Goal: Use online tool/utility: Utilize a website feature to perform a specific function

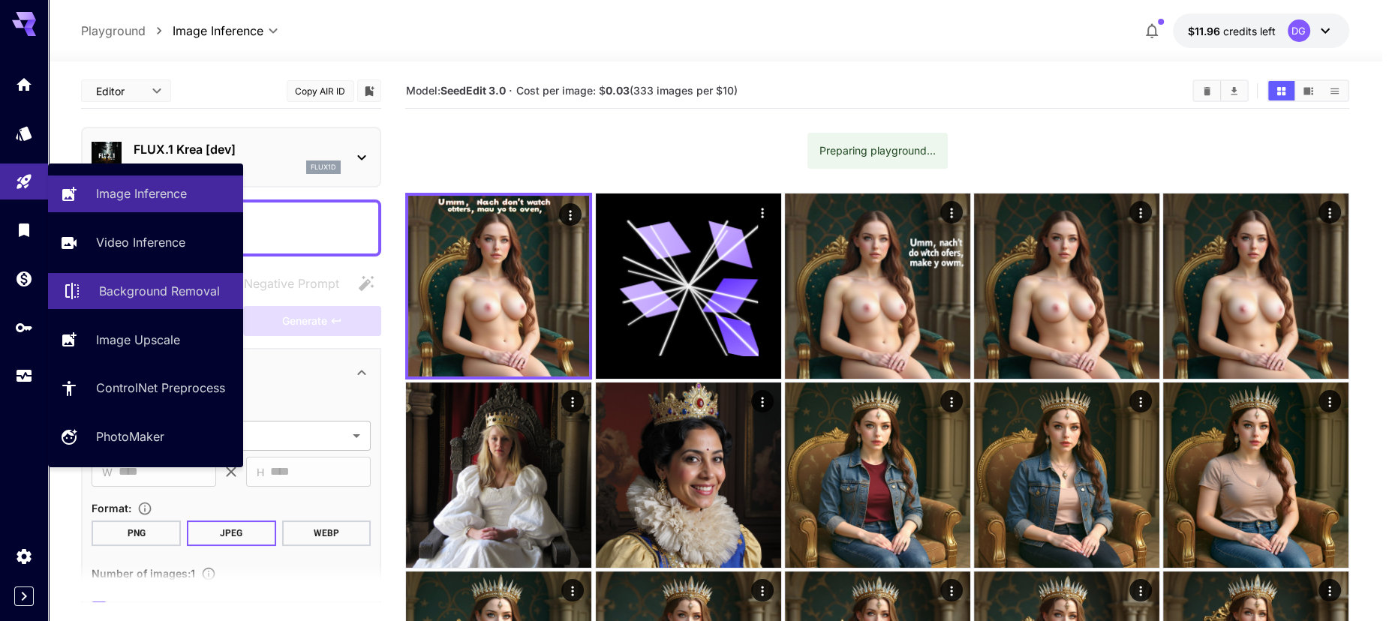
click at [148, 299] on p "Background Removal" at bounding box center [159, 291] width 121 height 18
type input "**********"
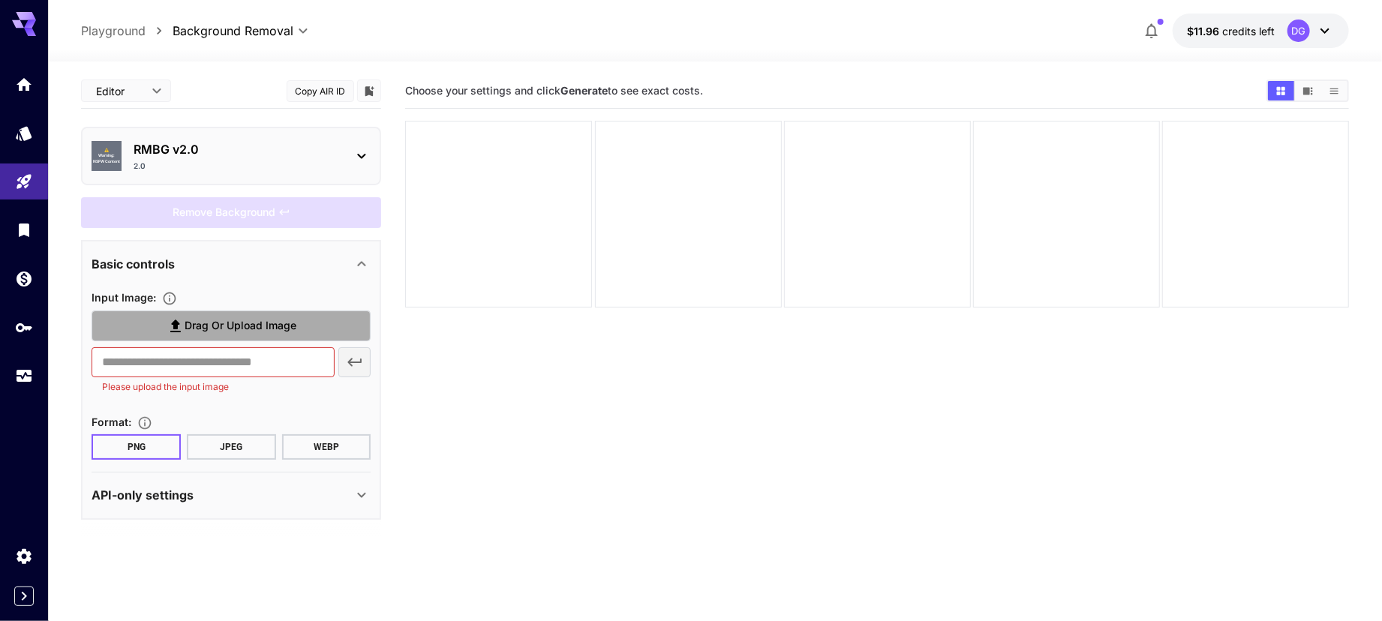
click at [179, 332] on icon at bounding box center [176, 326] width 18 height 18
click at [0, 0] on input "Drag or upload image" at bounding box center [0, 0] width 0 height 0
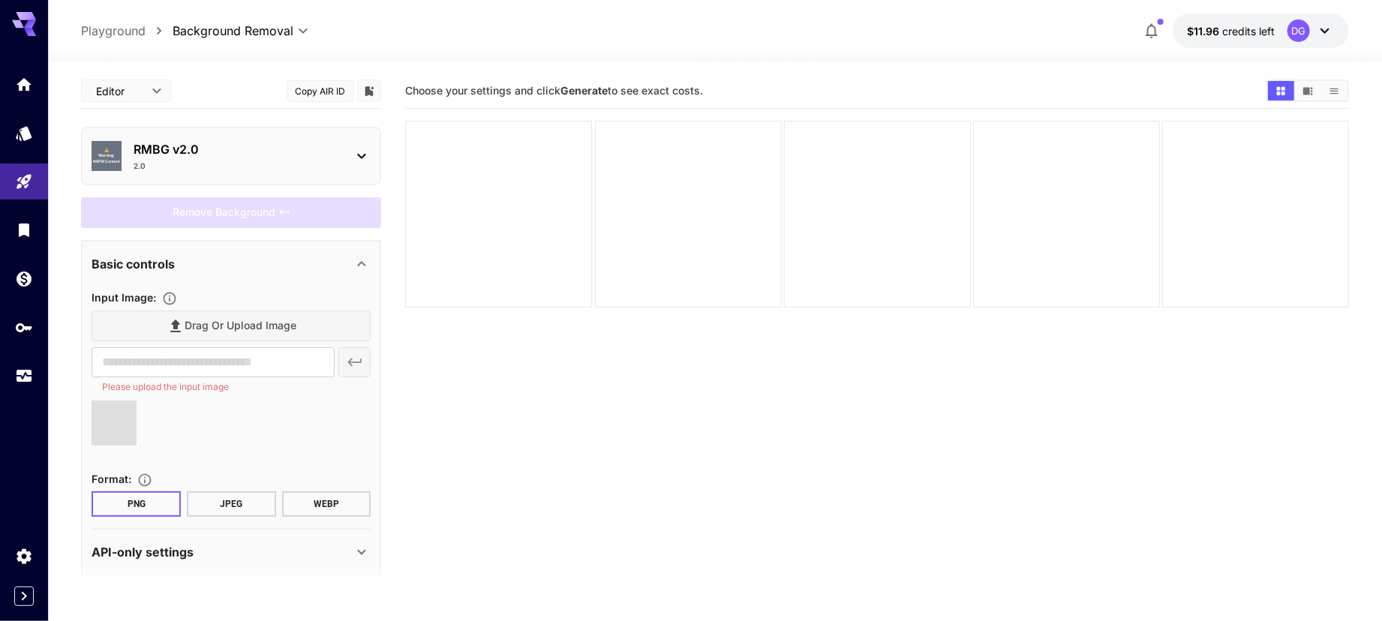
type input "**********"
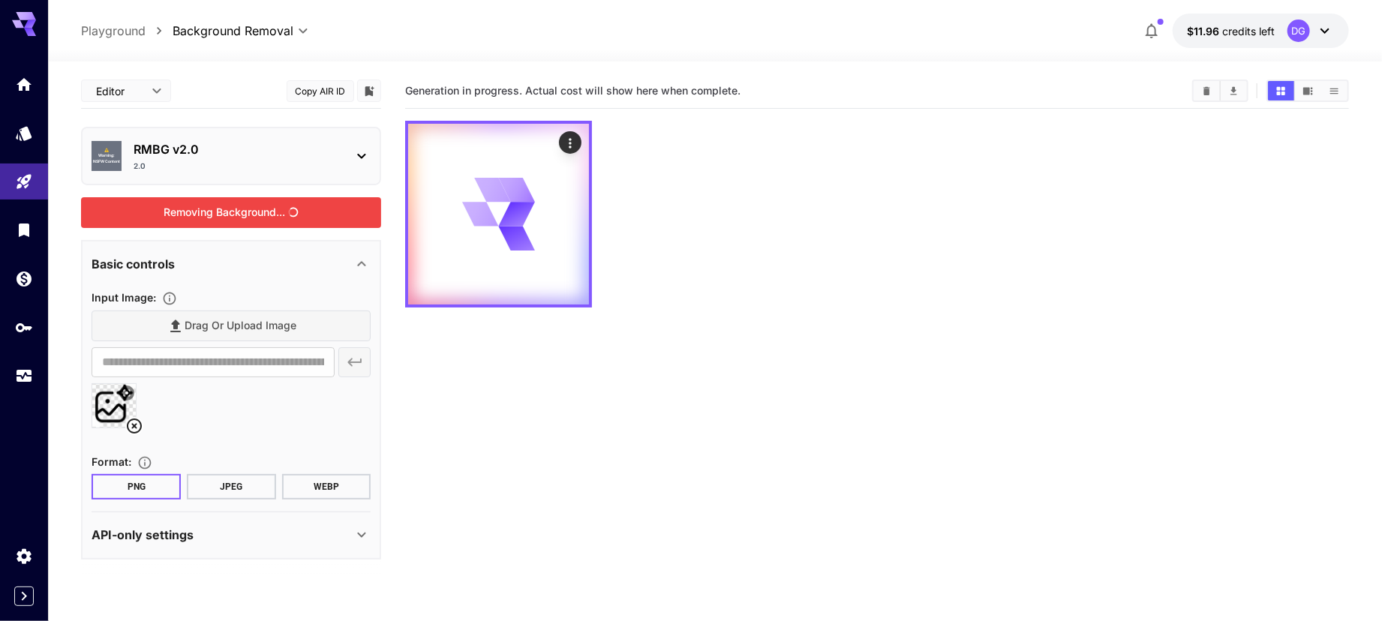
click at [269, 209] on div "Removing Background..." at bounding box center [231, 212] width 300 height 31
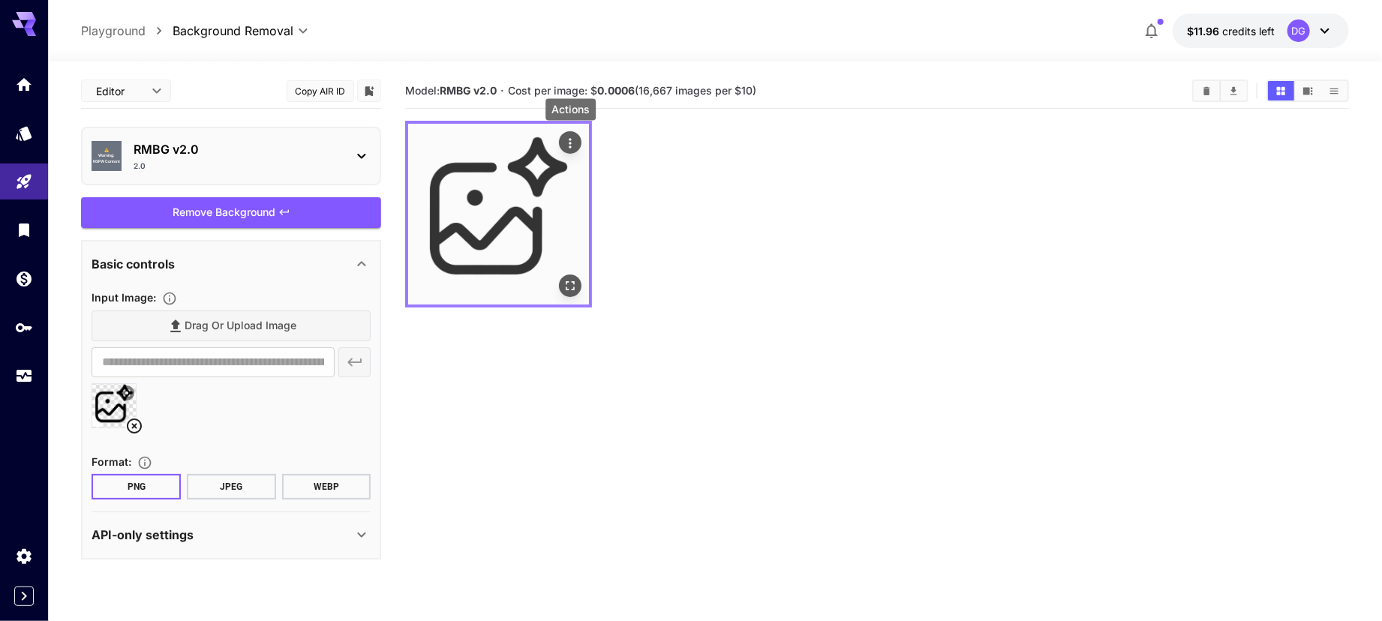
click at [567, 150] on icon "Actions" at bounding box center [570, 143] width 15 height 15
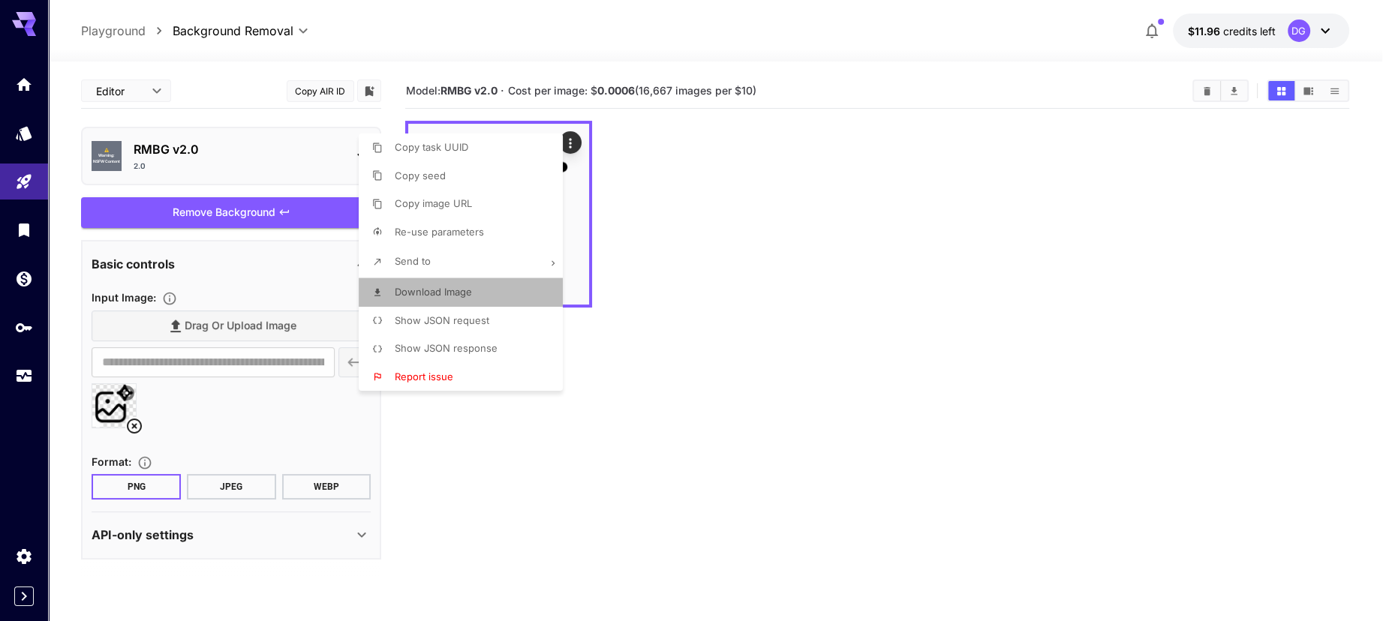
click at [505, 294] on li "Download Image" at bounding box center [465, 292] width 213 height 29
click at [129, 422] on div at bounding box center [699, 310] width 1398 height 621
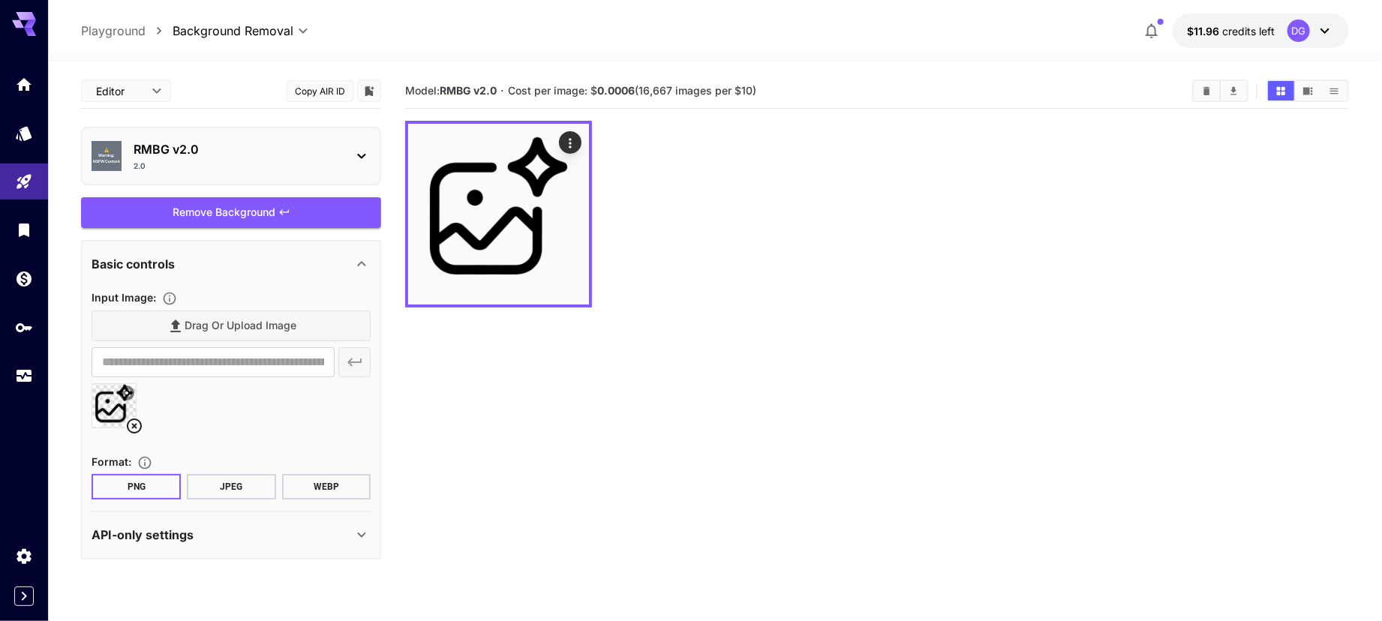
click at [129, 422] on div "Copy task UUID Copy seed Copy image URL Re-use parameters Send to Download Imag…" at bounding box center [114, 310] width 228 height 621
click at [129, 422] on icon at bounding box center [134, 426] width 15 height 15
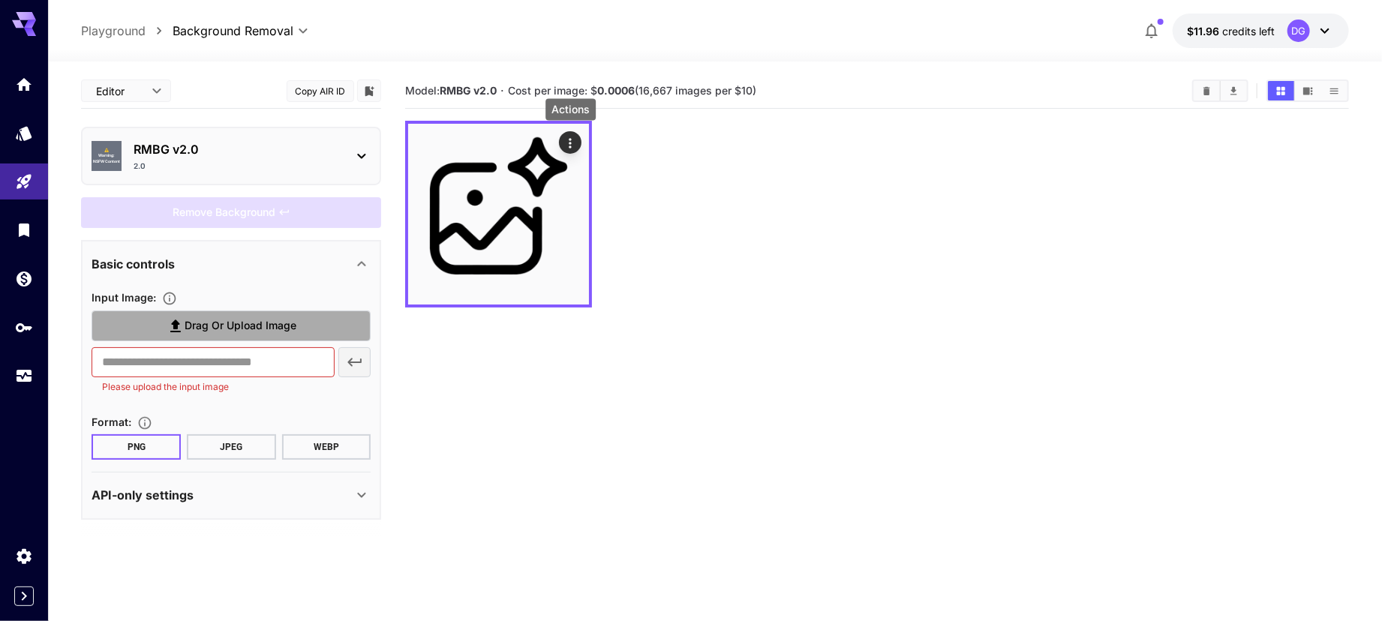
click at [200, 329] on span "Drag or upload image" at bounding box center [241, 326] width 112 height 19
click at [0, 0] on input "Drag or upload image" at bounding box center [0, 0] width 0 height 0
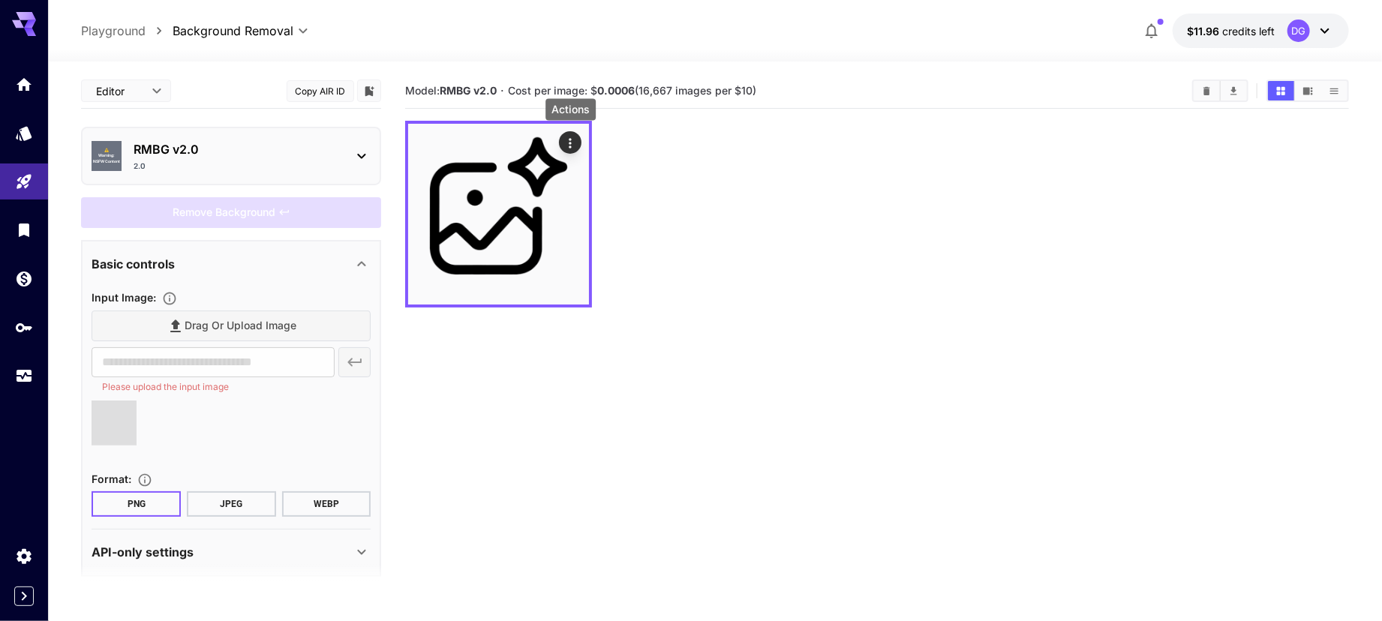
type input "**********"
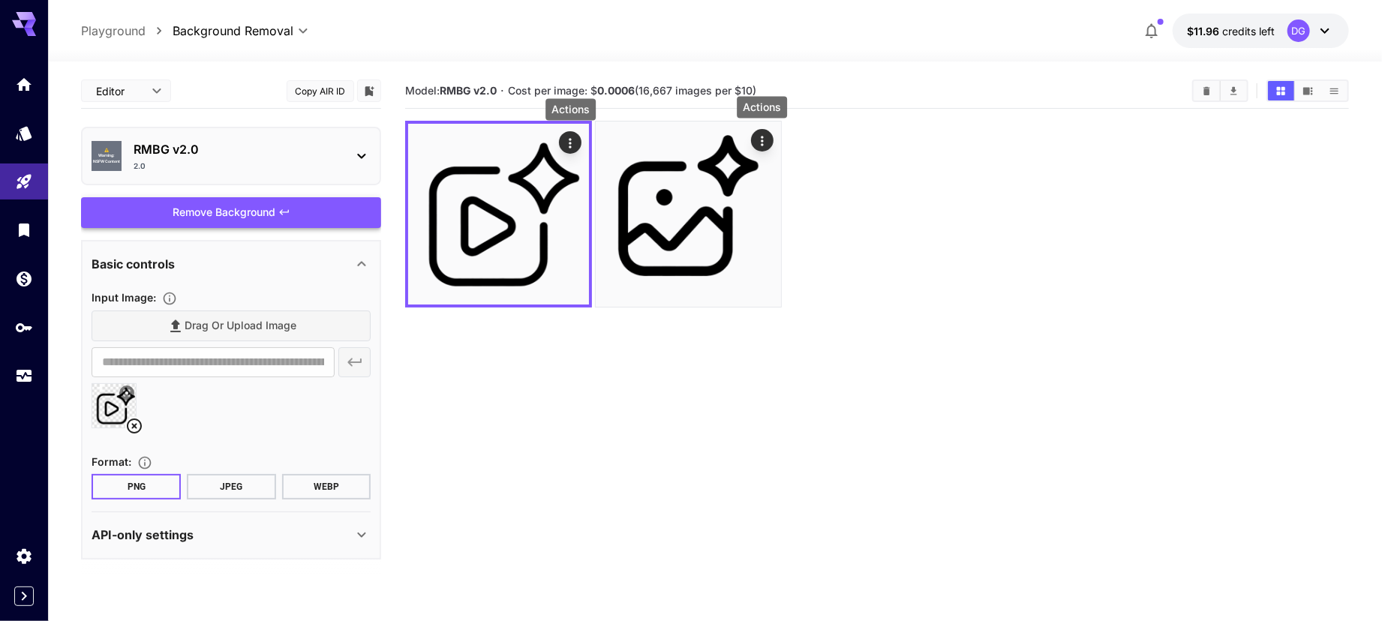
click at [574, 152] on button "Actions" at bounding box center [570, 142] width 23 height 23
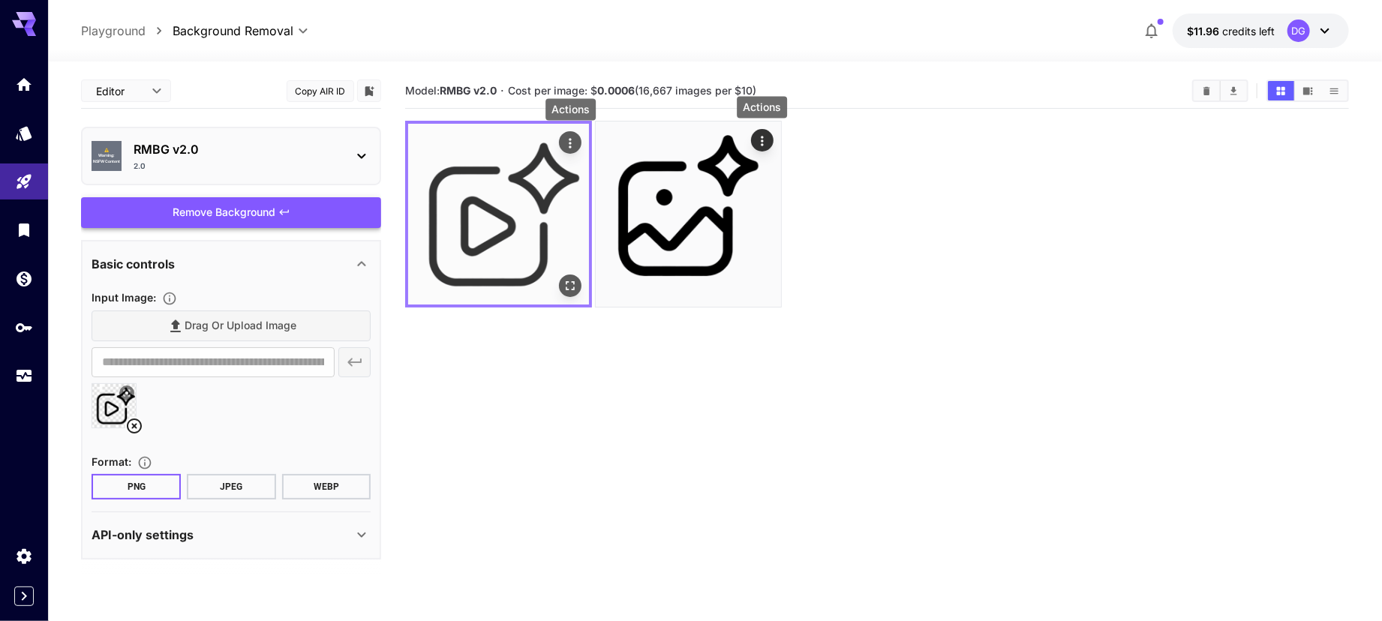
click at [570, 143] on icon "Actions" at bounding box center [571, 143] width 2 height 10
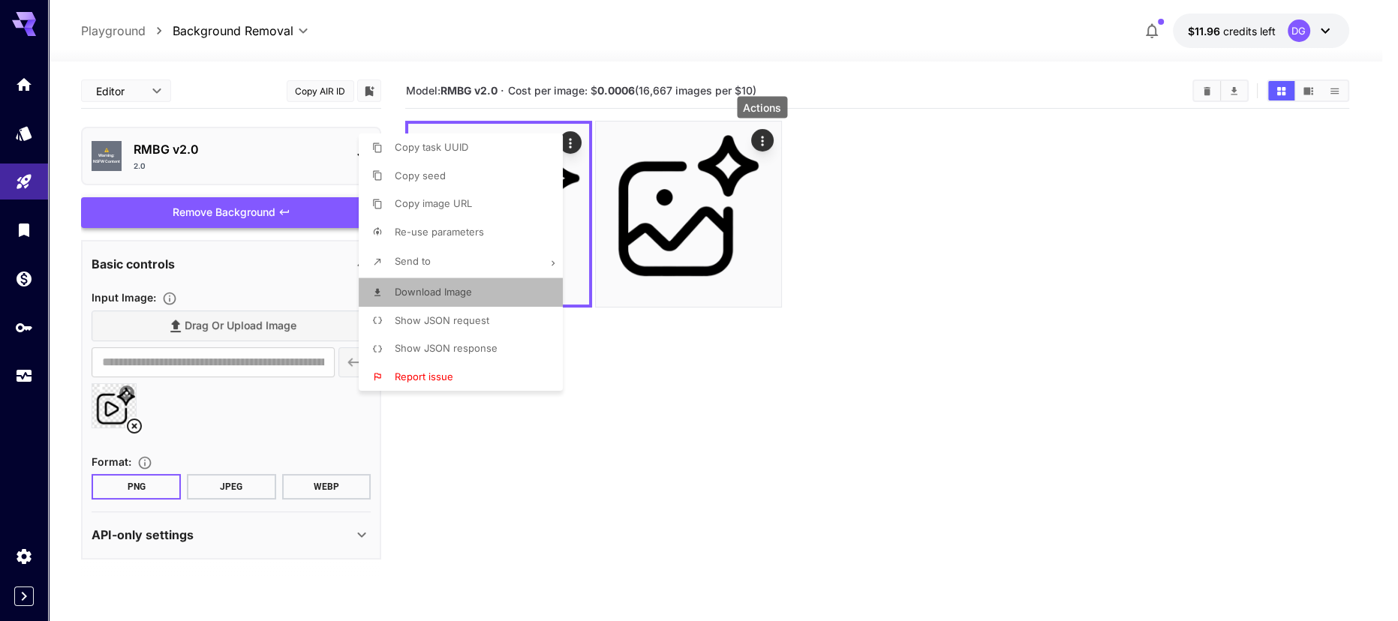
click at [492, 296] on li "Download Image" at bounding box center [465, 292] width 213 height 29
click at [250, 280] on div at bounding box center [699, 310] width 1398 height 621
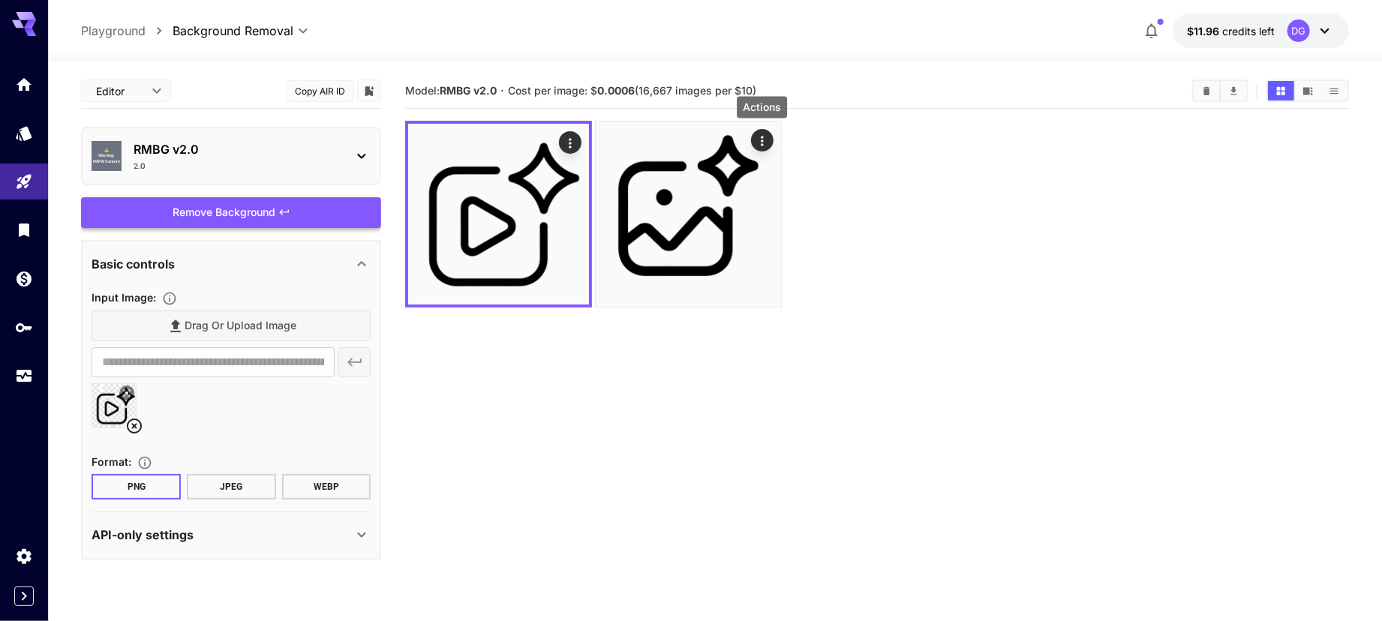
click at [138, 425] on icon at bounding box center [134, 426] width 18 height 18
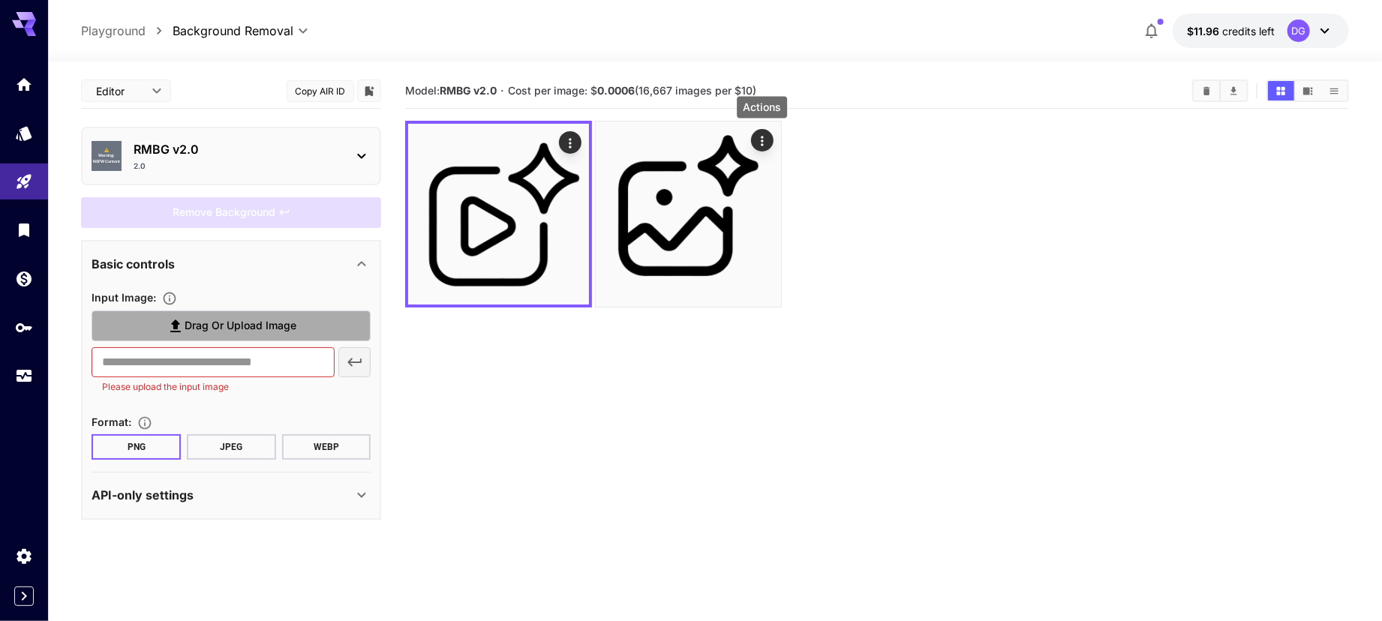
click at [201, 338] on label "Drag or upload image" at bounding box center [231, 326] width 279 height 31
click at [0, 0] on input "Drag or upload image" at bounding box center [0, 0] width 0 height 0
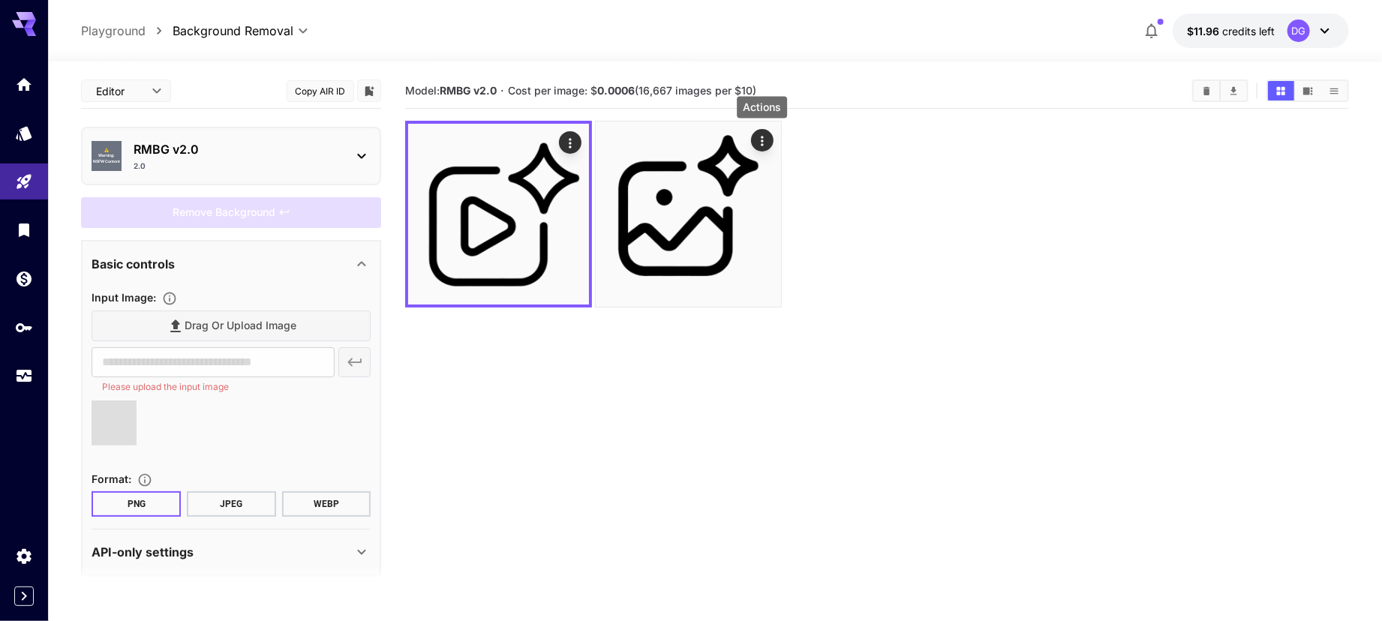
type input "**********"
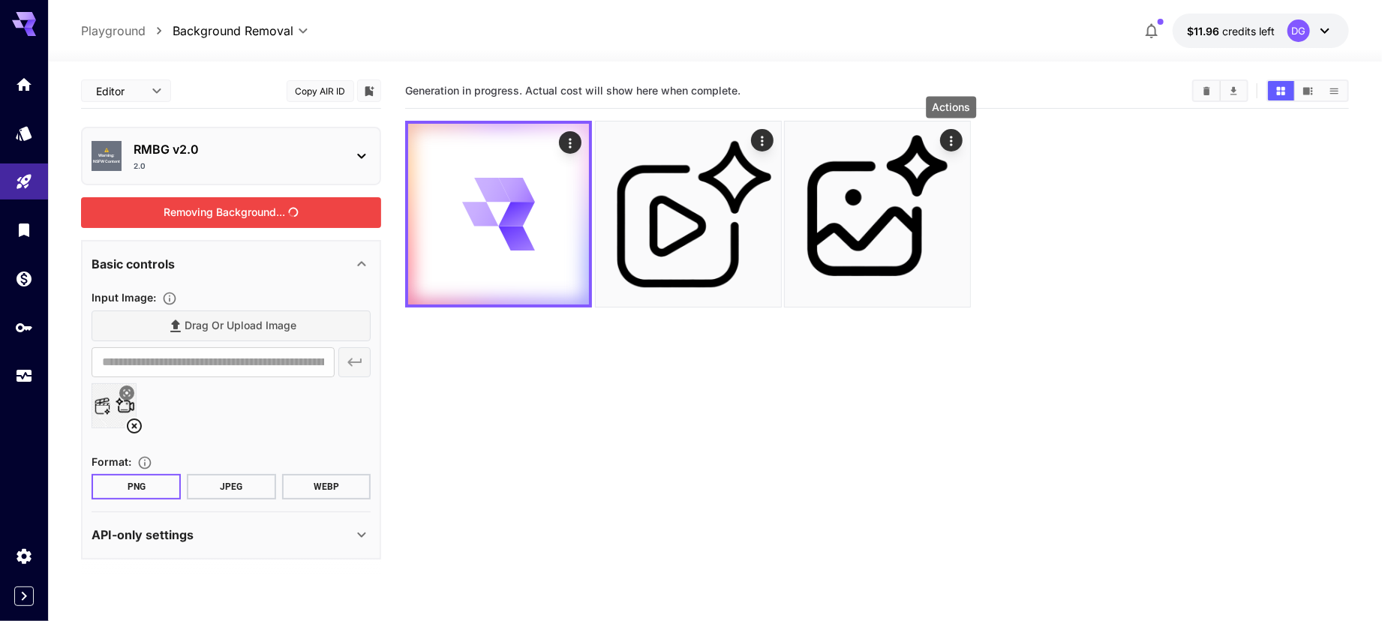
click at [317, 221] on div "Removing Background..." at bounding box center [231, 212] width 300 height 31
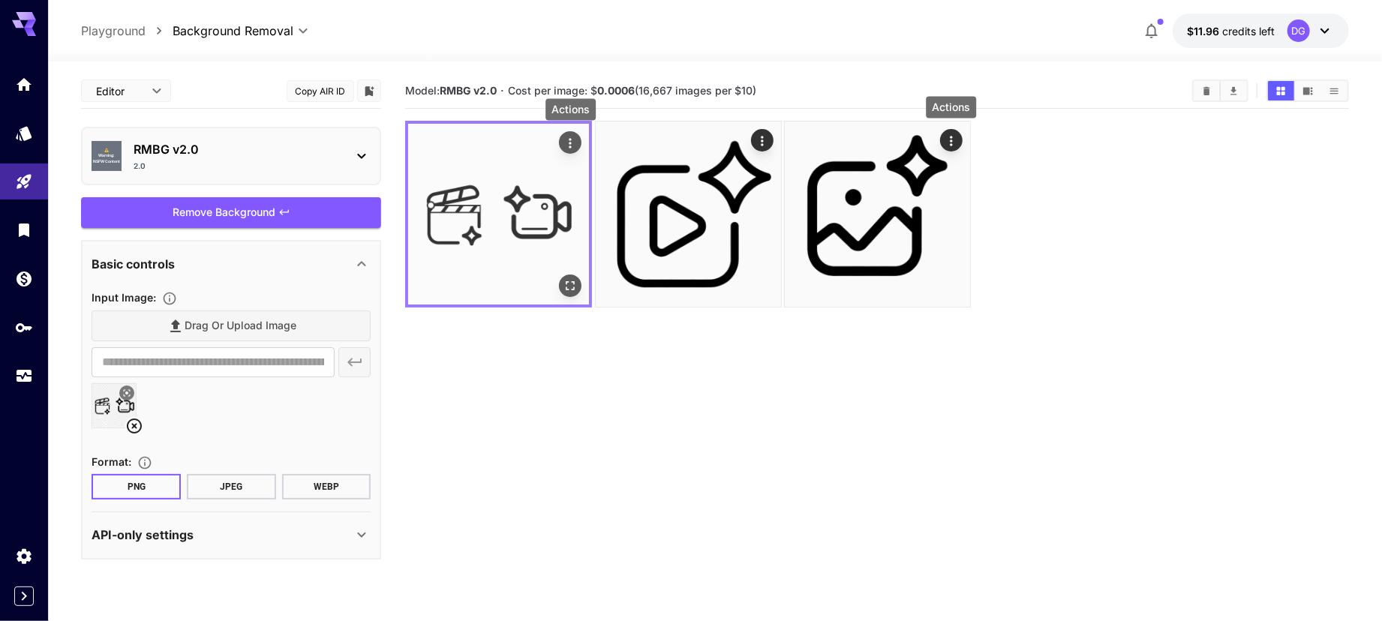
click at [565, 142] on icon "Actions" at bounding box center [570, 143] width 15 height 15
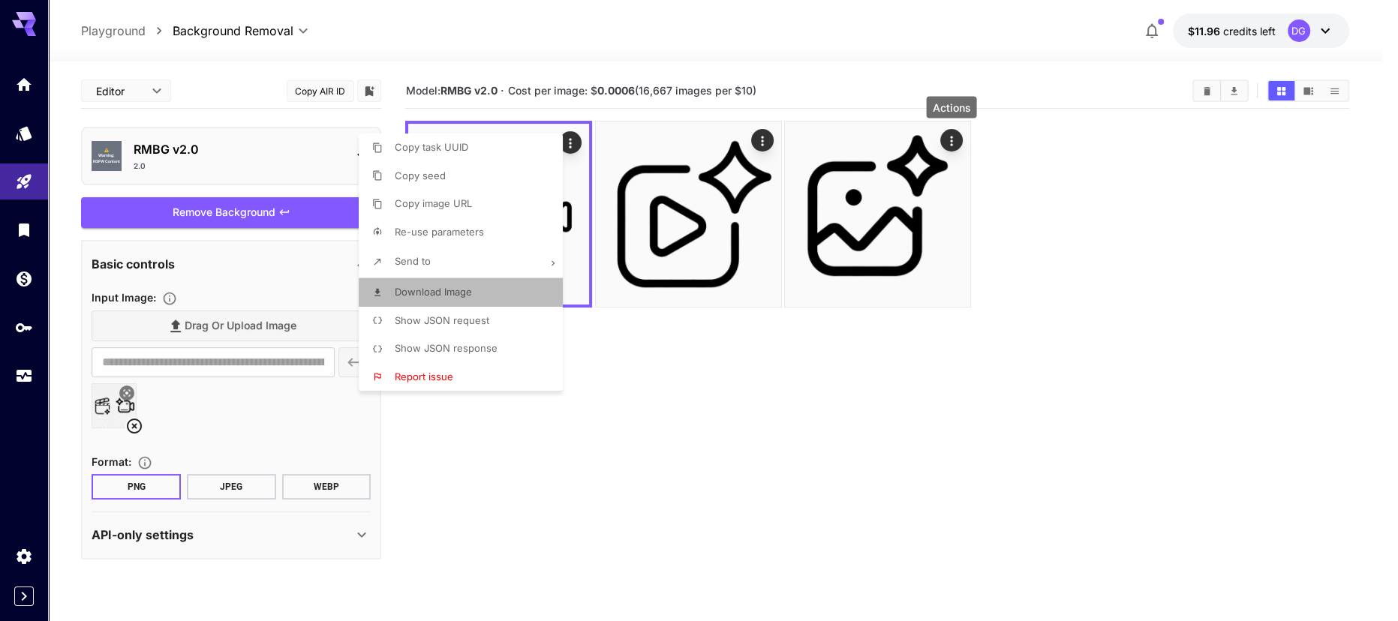
click at [514, 296] on li "Download Image" at bounding box center [465, 292] width 213 height 29
click at [133, 430] on div at bounding box center [699, 310] width 1398 height 621
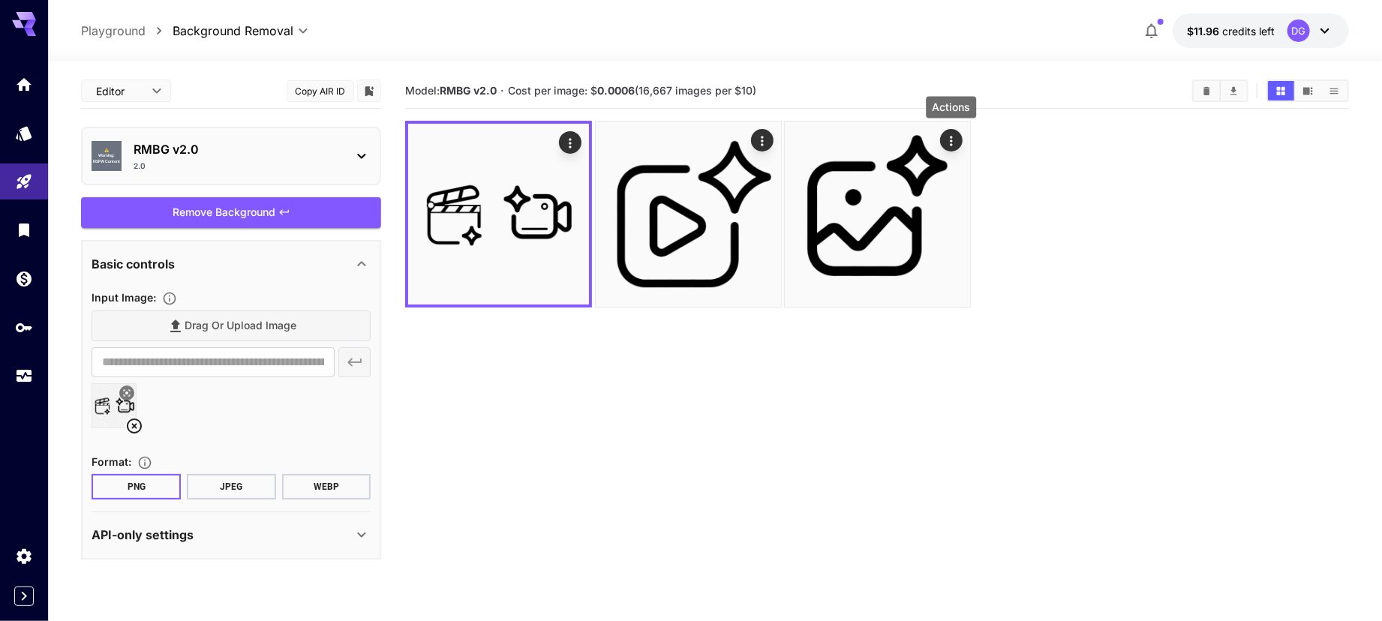
click at [133, 430] on div "Copy task UUID Copy seed Copy image URL Re-use parameters Send to Download Imag…" at bounding box center [114, 310] width 228 height 621
click at [136, 423] on icon at bounding box center [134, 426] width 15 height 15
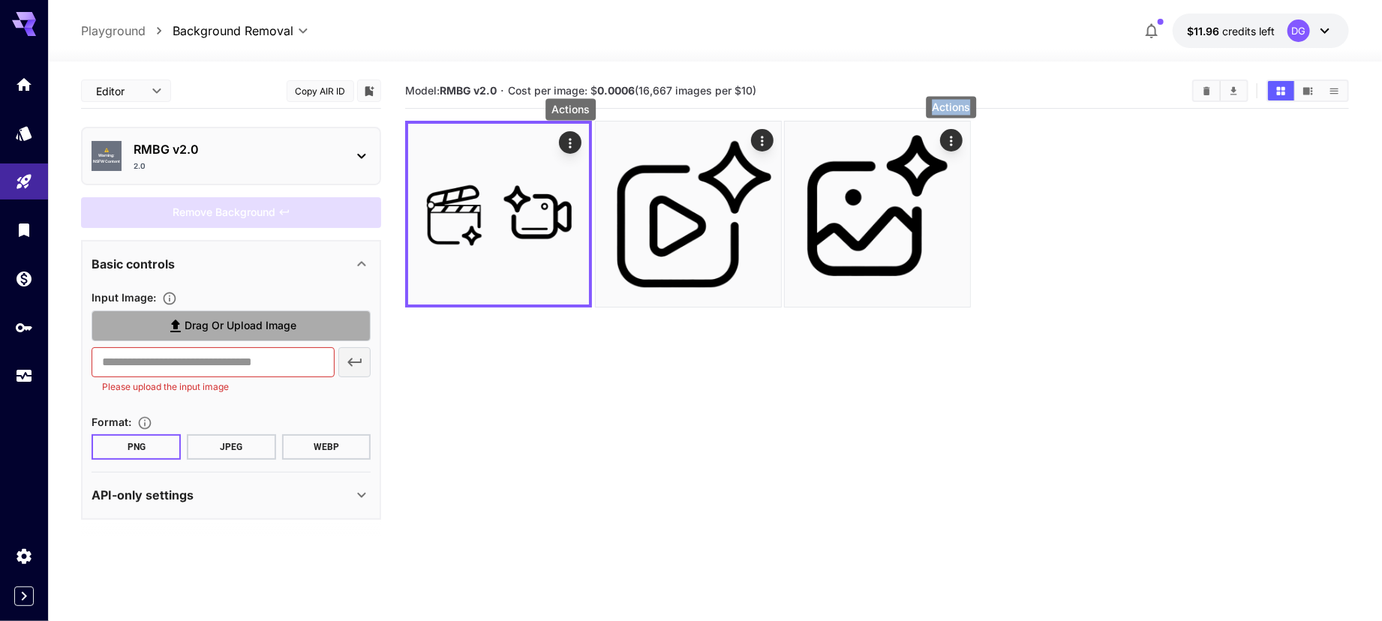
click at [209, 327] on span "Drag or upload image" at bounding box center [241, 326] width 112 height 19
click at [0, 0] on input "Drag or upload image" at bounding box center [0, 0] width 0 height 0
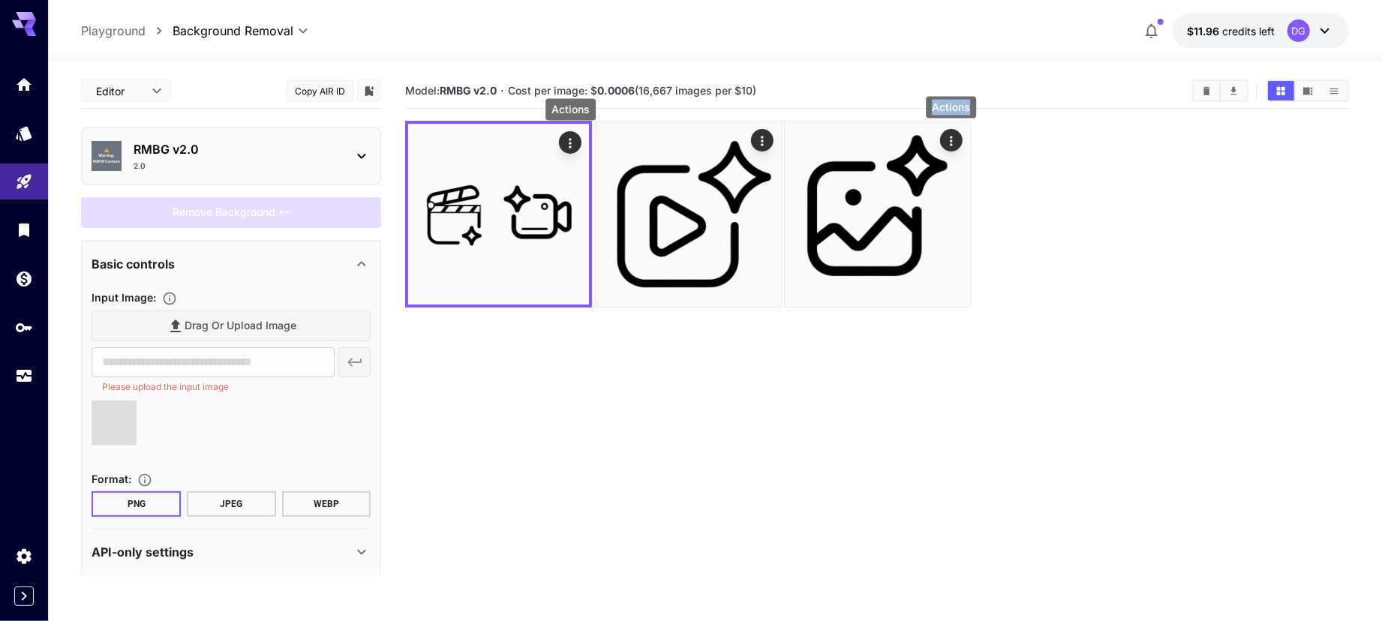
type input "**********"
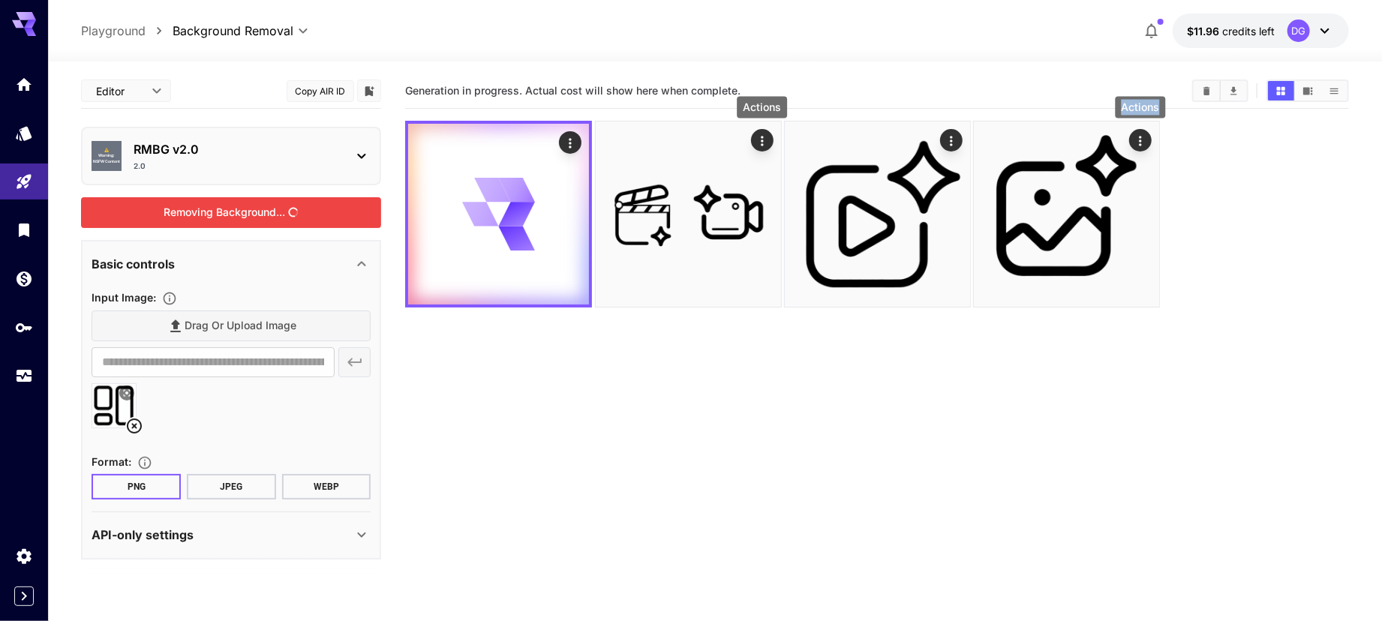
click at [233, 216] on div "Removing Background..." at bounding box center [231, 212] width 300 height 31
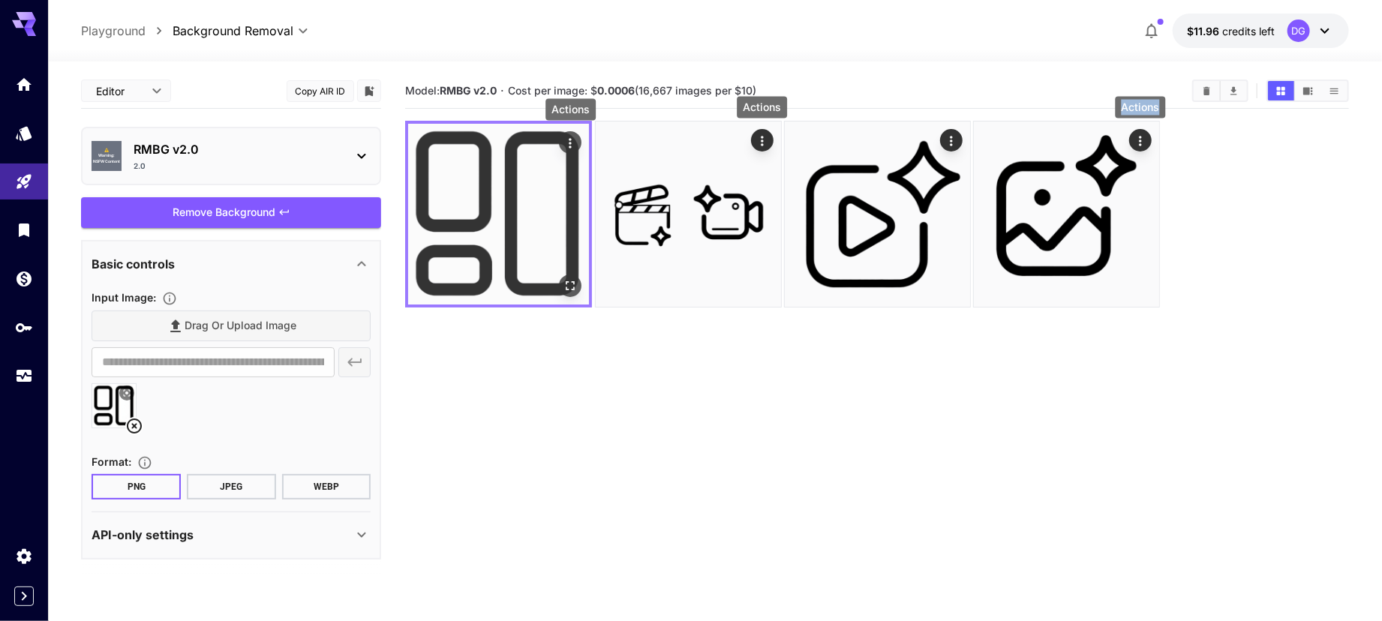
click at [569, 145] on icon "Actions" at bounding box center [570, 143] width 15 height 15
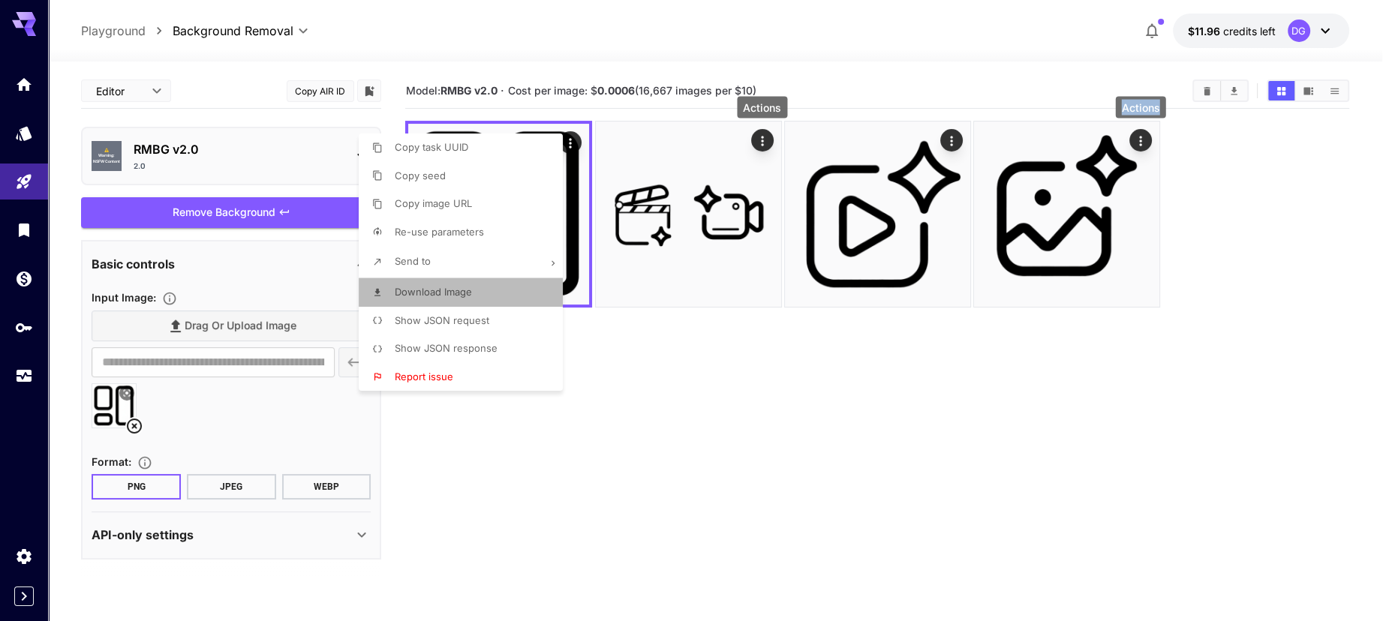
click at [498, 290] on li "Download Image" at bounding box center [465, 292] width 213 height 29
